Goal: Task Accomplishment & Management: Manage account settings

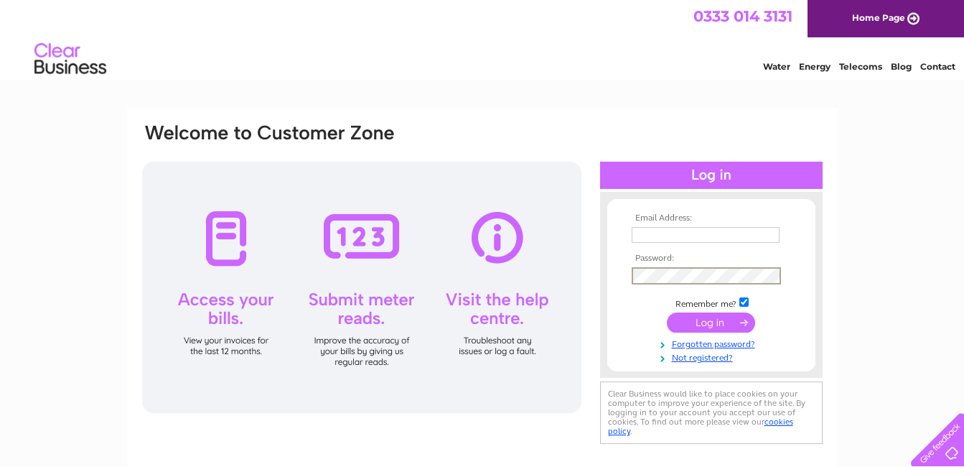
click at [664, 229] on input "text" at bounding box center [706, 235] width 148 height 16
type input "westcottplaceclub@gmail.com"
click at [712, 321] on input "submit" at bounding box center [711, 322] width 88 height 20
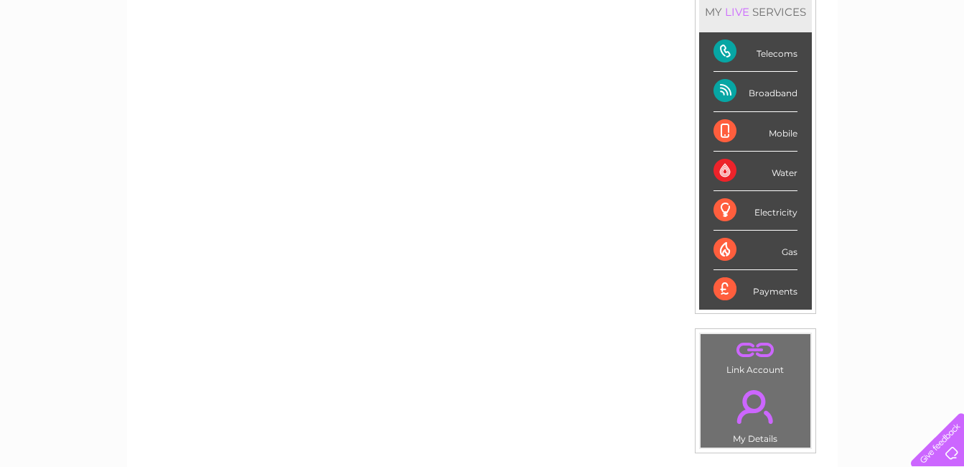
scroll to position [459, 0]
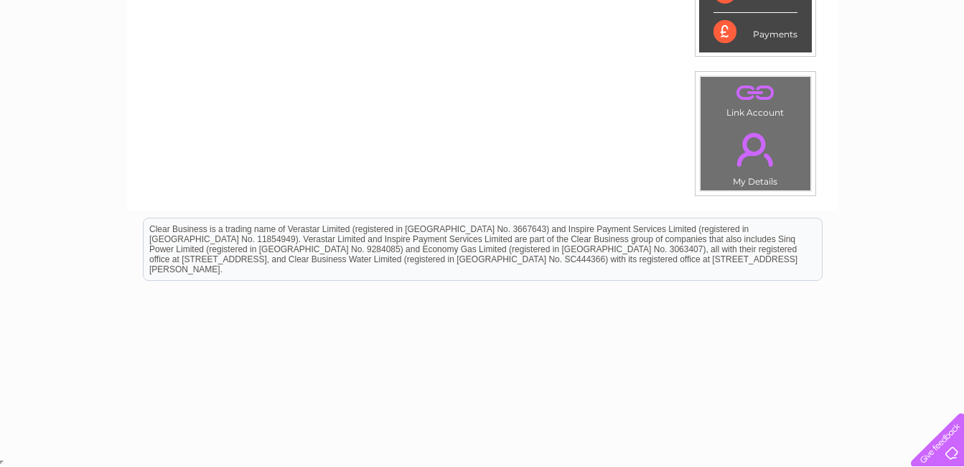
click at [749, 174] on link "." at bounding box center [755, 149] width 103 height 50
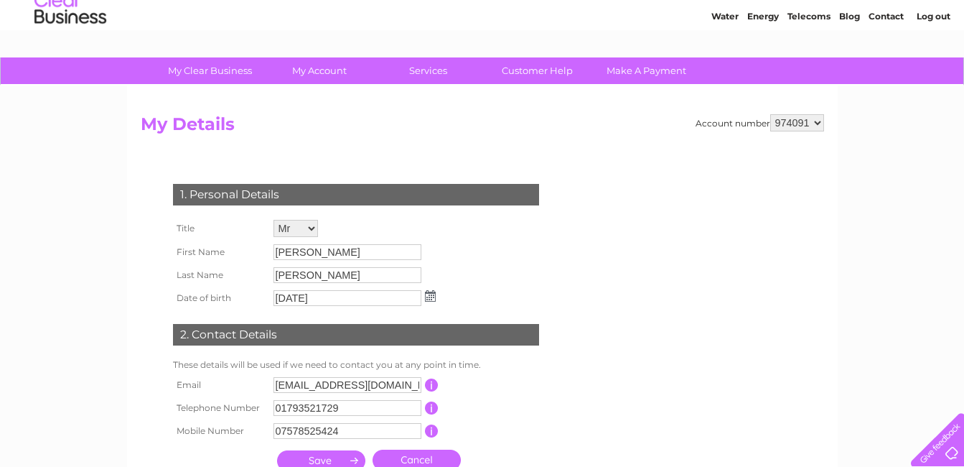
scroll to position [144, 0]
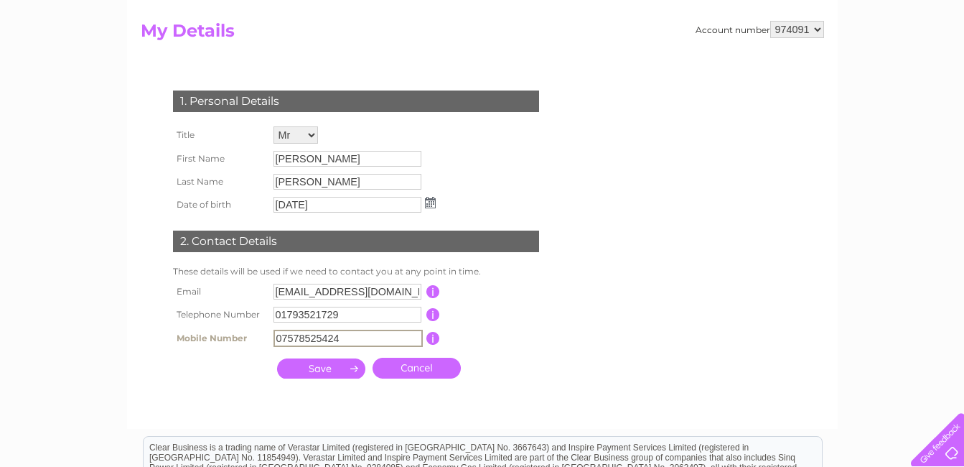
drag, startPoint x: 350, startPoint y: 337, endPoint x: 276, endPoint y: 334, distance: 74.7
click at [276, 334] on input "07578525424" at bounding box center [348, 338] width 149 height 17
type input "07564319757"
click at [510, 311] on td "This should be a valid landline telephone number starting with either 01, 02, 0…" at bounding box center [497, 314] width 115 height 23
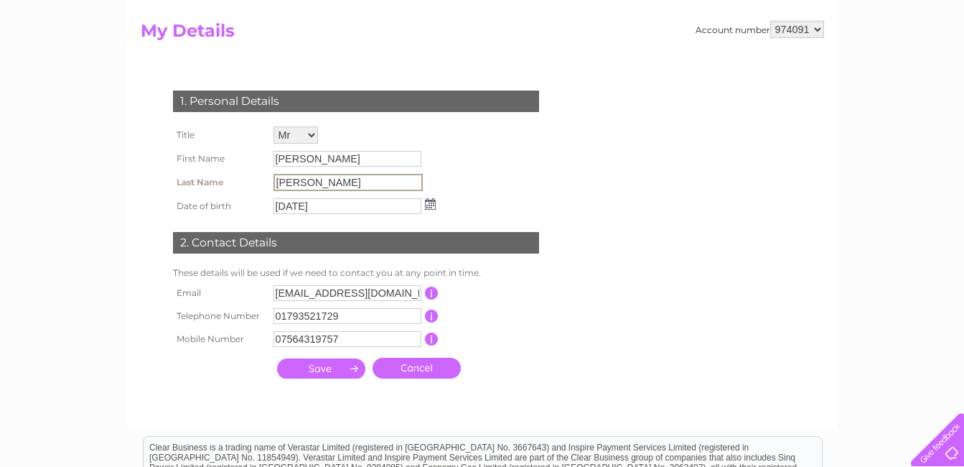
drag, startPoint x: 328, startPoint y: 184, endPoint x: 269, endPoint y: 181, distance: 59.7
click at [269, 181] on tr "Last Name Stacey" at bounding box center [304, 182] width 270 height 24
drag, startPoint x: 269, startPoint y: 181, endPoint x: 472, endPoint y: 183, distance: 203.9
click at [480, 185] on div "1. Personal Details Title Mr Mrs Ms Miss Dr Rev Prof Other First Name John Last…" at bounding box center [359, 230] width 437 height 309
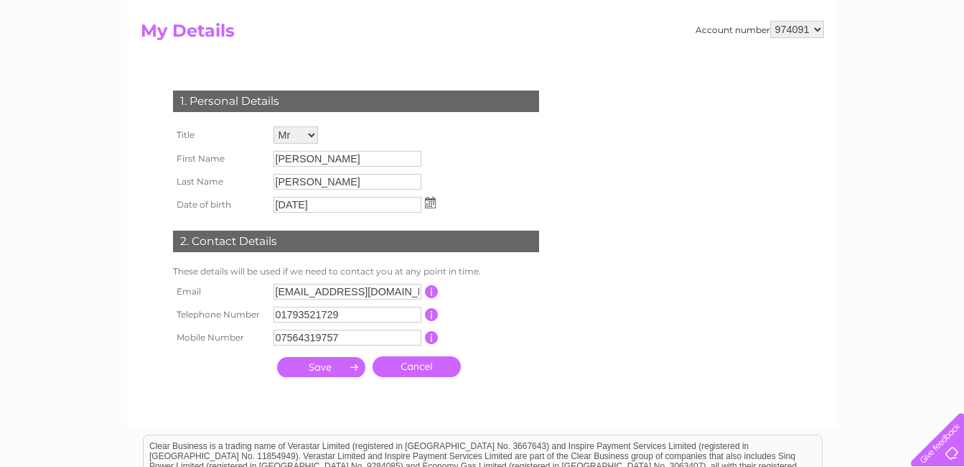
click at [369, 174] on input "Stacey" at bounding box center [348, 182] width 148 height 16
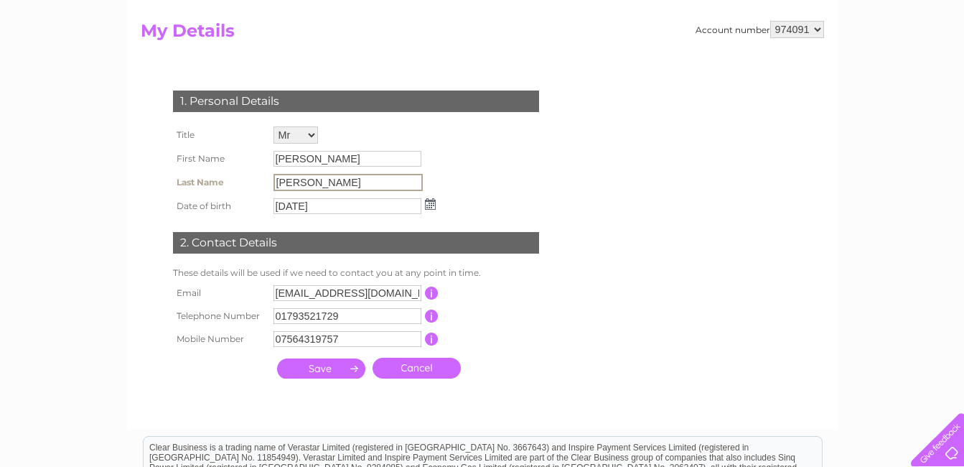
click at [339, 178] on input "Stacey" at bounding box center [348, 182] width 149 height 17
click at [336, 183] on input "Stacey" at bounding box center [348, 182] width 149 height 17
click at [316, 182] on input "Stacey" at bounding box center [348, 182] width 149 height 17
click at [315, 182] on input "Stacey" at bounding box center [348, 182] width 149 height 17
drag, startPoint x: 315, startPoint y: 182, endPoint x: 429, endPoint y: 204, distance: 116.2
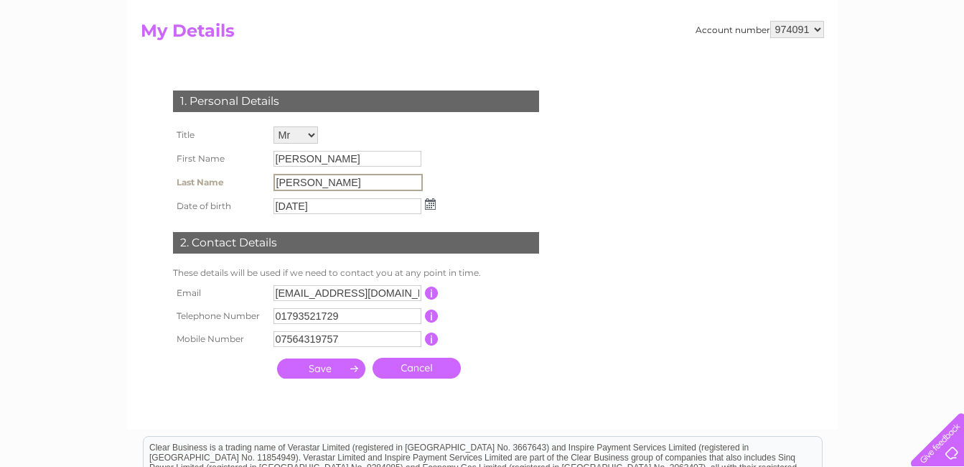
click at [429, 204] on img at bounding box center [430, 203] width 11 height 11
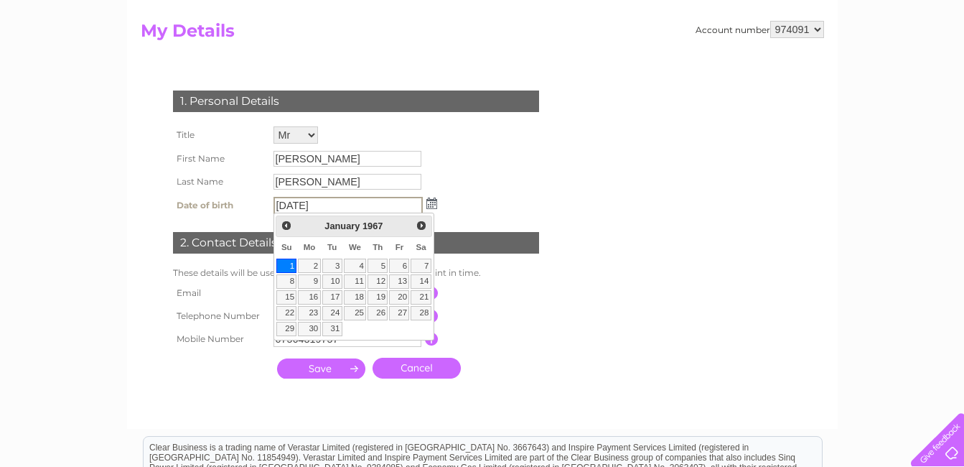
click at [493, 181] on div "1. Personal Details Title Mr Mrs Ms Miss Dr Rev Prof Other First Name John Last…" at bounding box center [359, 230] width 437 height 309
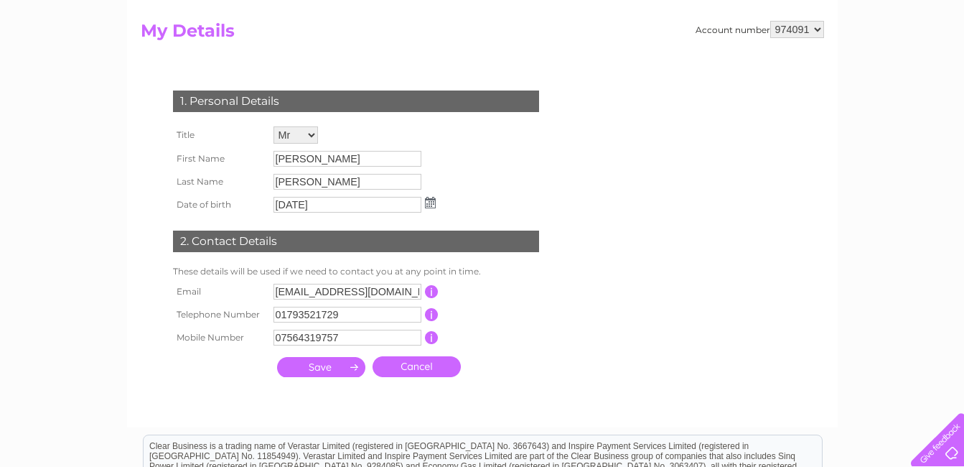
click at [320, 368] on input "submit" at bounding box center [321, 367] width 88 height 20
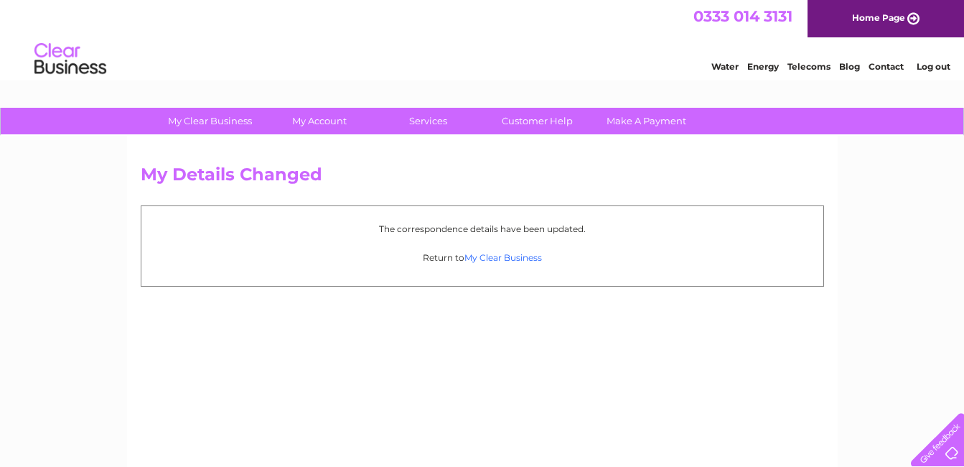
click at [517, 260] on link "My Clear Business" at bounding box center [504, 257] width 78 height 11
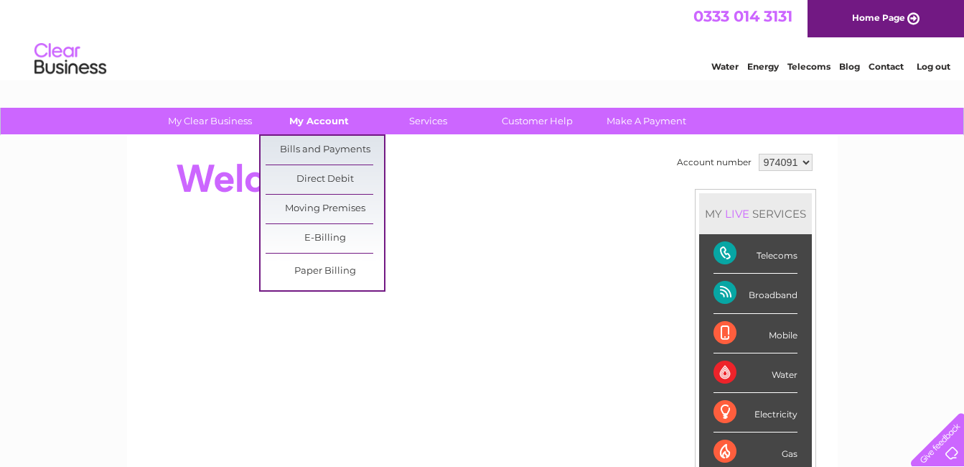
click at [324, 123] on link "My Account" at bounding box center [319, 121] width 118 height 27
click at [323, 148] on link "Bills and Payments" at bounding box center [325, 150] width 118 height 29
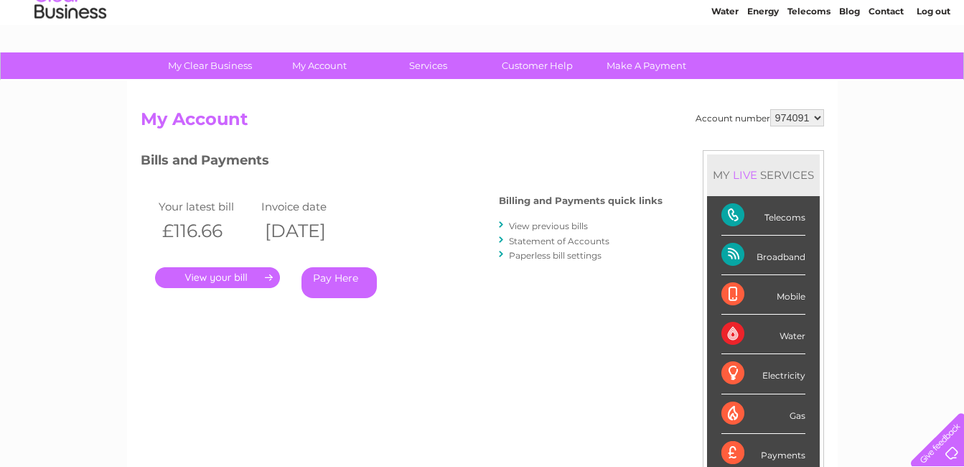
scroll to position [42, 0]
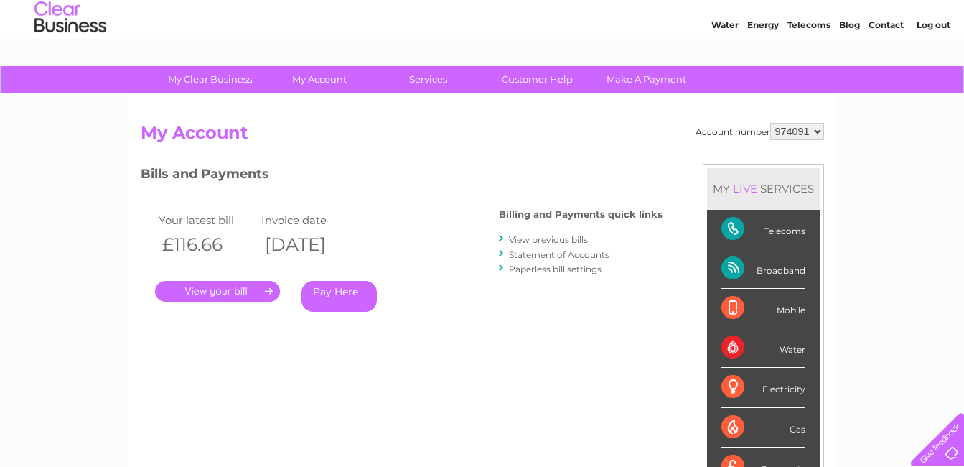
click at [578, 238] on link "View previous bills" at bounding box center [548, 239] width 79 height 11
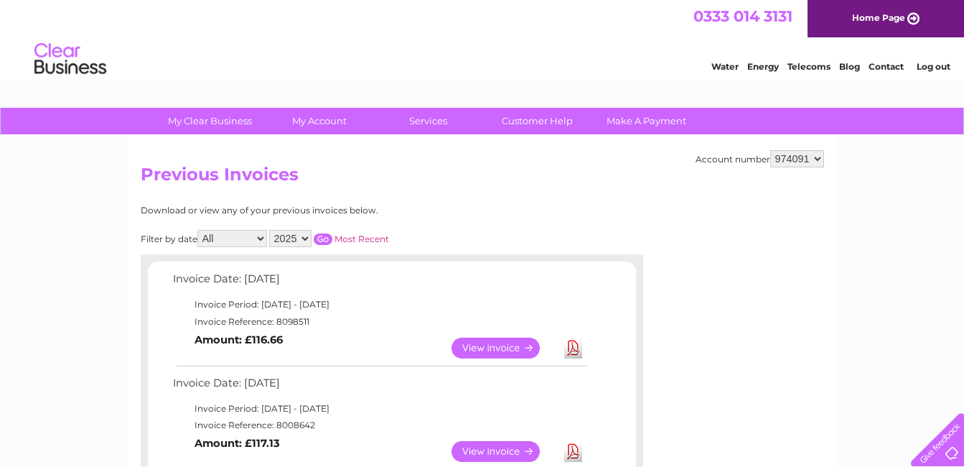
scroll to position [72, 0]
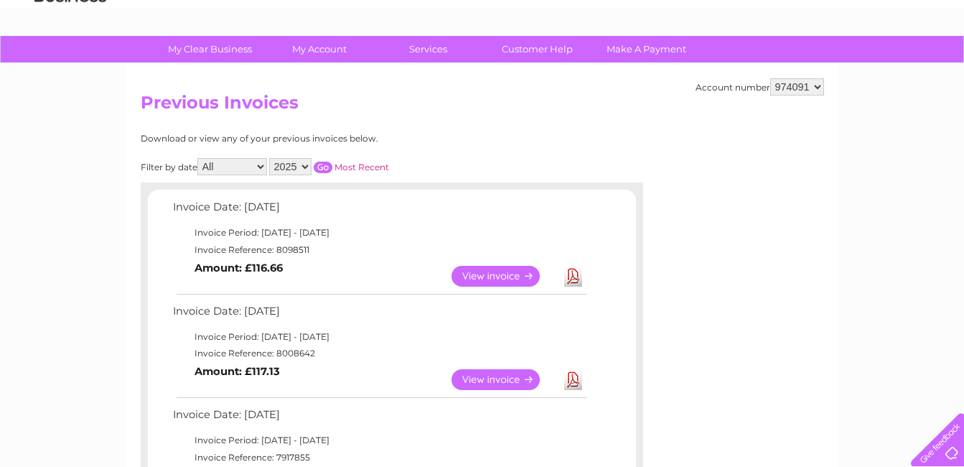
click at [488, 378] on link "View" at bounding box center [505, 379] width 106 height 21
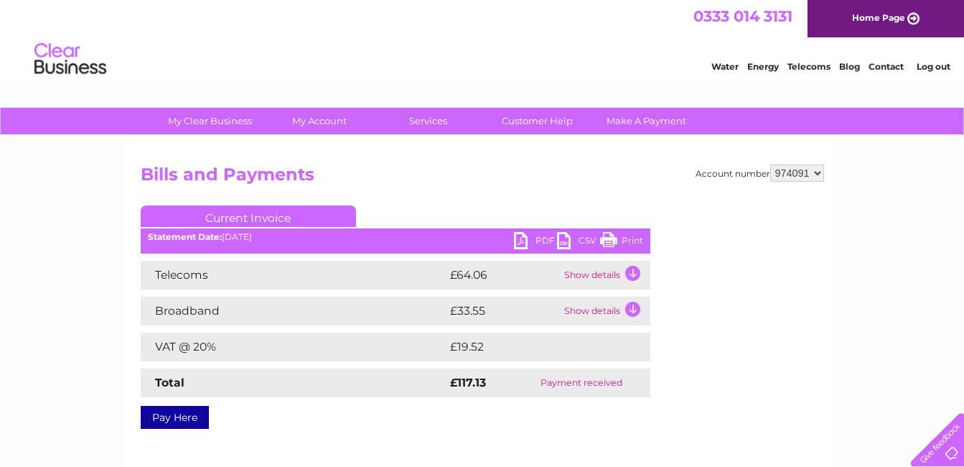
click at [521, 237] on link "PDF" at bounding box center [535, 242] width 43 height 21
click at [437, 177] on h2 "Bills and Payments" at bounding box center [483, 177] width 684 height 27
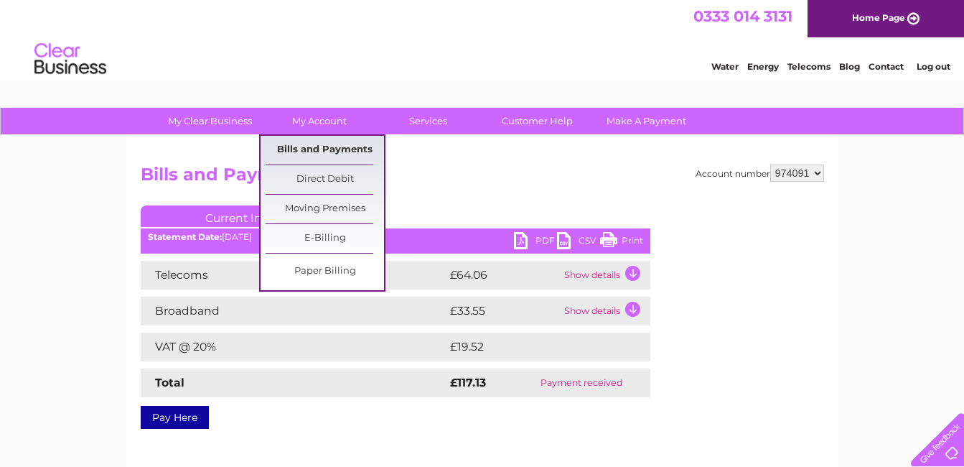
click at [327, 144] on link "Bills and Payments" at bounding box center [325, 150] width 118 height 29
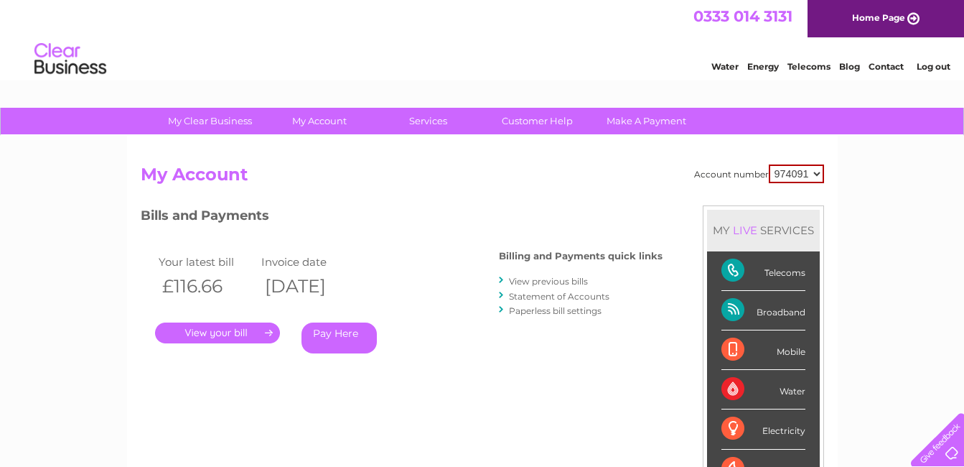
click at [788, 174] on select "974091" at bounding box center [796, 173] width 55 height 19
click at [554, 280] on link "View previous bills" at bounding box center [548, 281] width 79 height 11
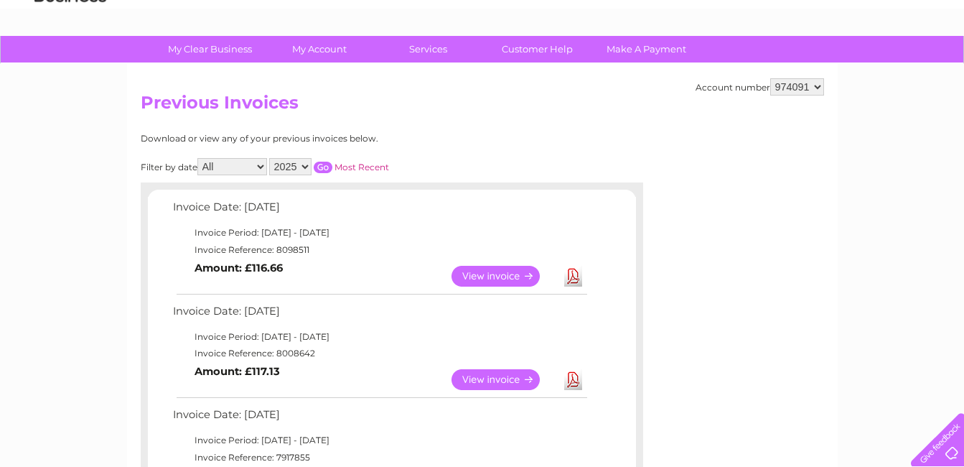
click at [507, 279] on link "View" at bounding box center [505, 276] width 106 height 21
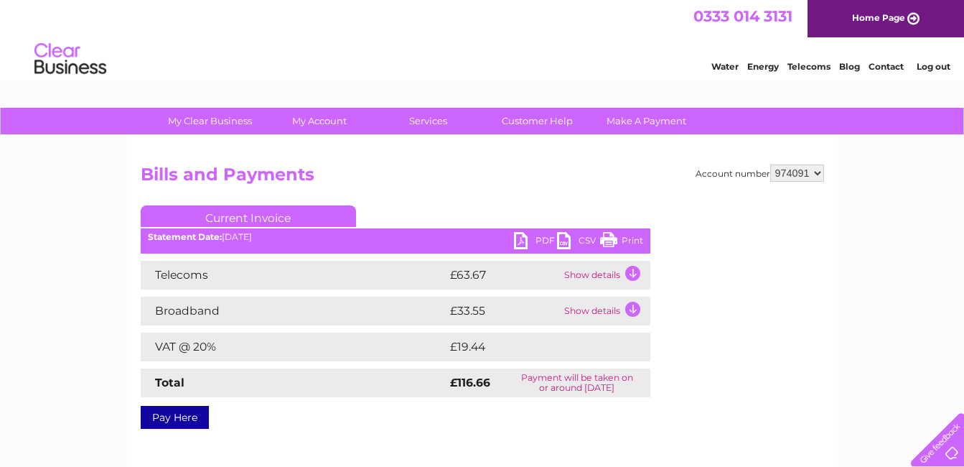
click at [524, 240] on link "PDF" at bounding box center [535, 242] width 43 height 21
drag, startPoint x: 524, startPoint y: 240, endPoint x: 480, endPoint y: 177, distance: 76.9
click at [480, 177] on h2 "Bills and Payments" at bounding box center [483, 177] width 684 height 27
click at [930, 68] on link "Log out" at bounding box center [934, 66] width 34 height 11
